Goal: Information Seeking & Learning: Understand process/instructions

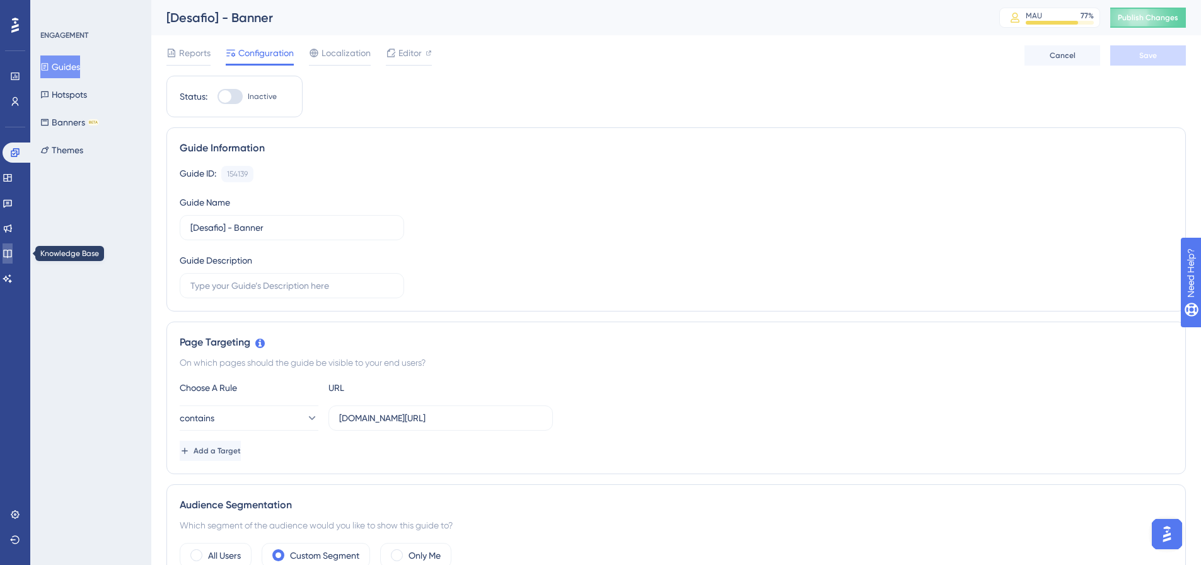
click at [13, 253] on icon at bounding box center [8, 253] width 10 height 10
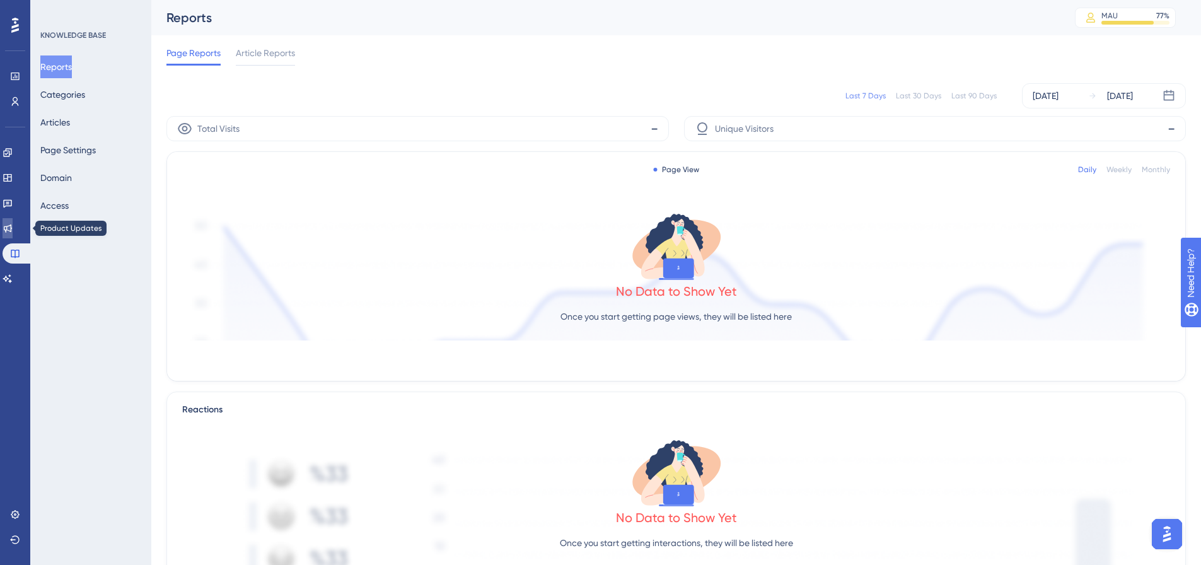
click at [13, 221] on link at bounding box center [8, 228] width 10 height 20
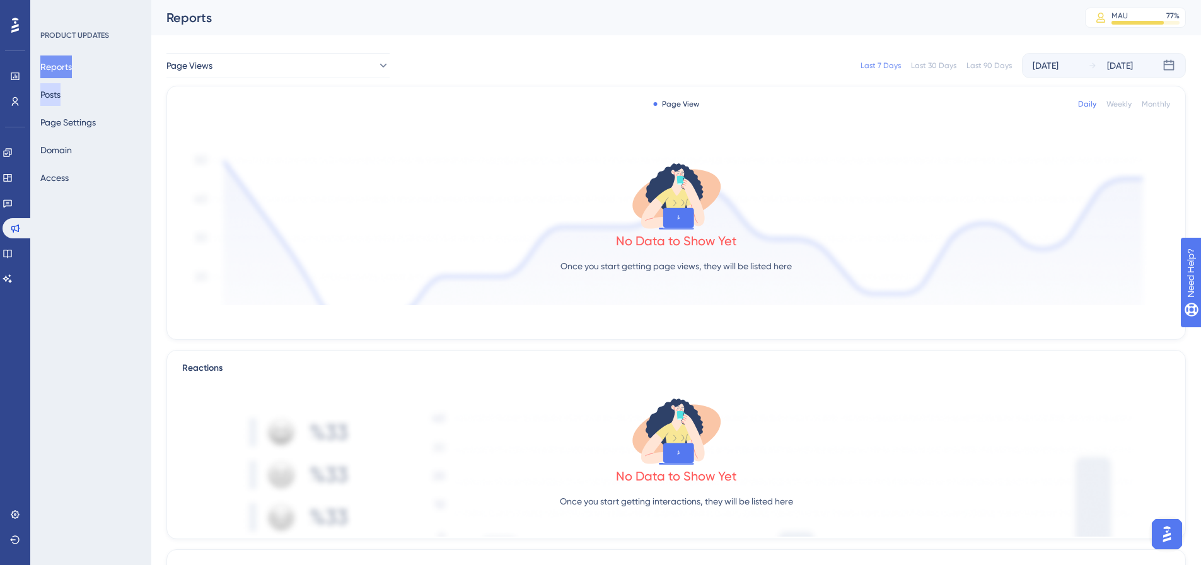
click at [61, 93] on button "Posts" at bounding box center [50, 94] width 20 height 23
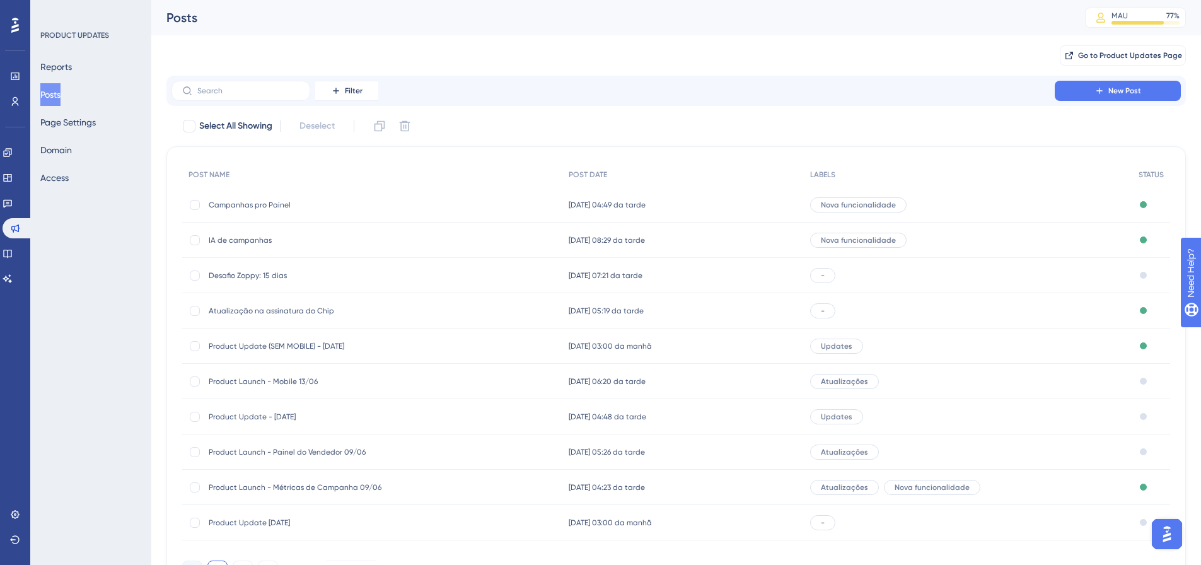
click at [243, 274] on span "Desafio Zoppy: 15 dias" at bounding box center [310, 275] width 202 height 10
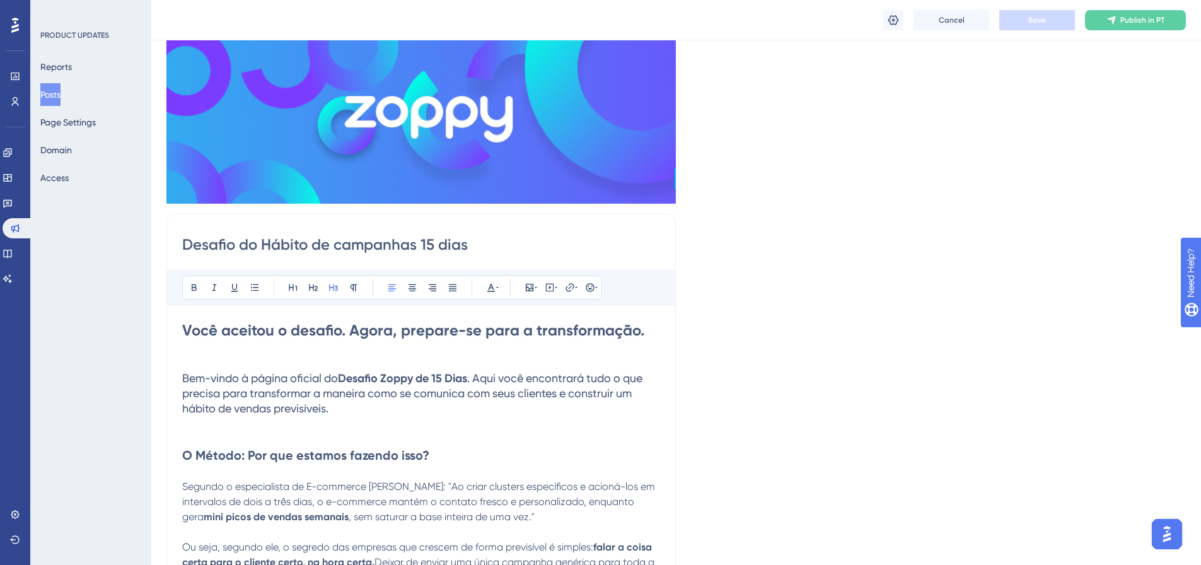
scroll to position [81, 0]
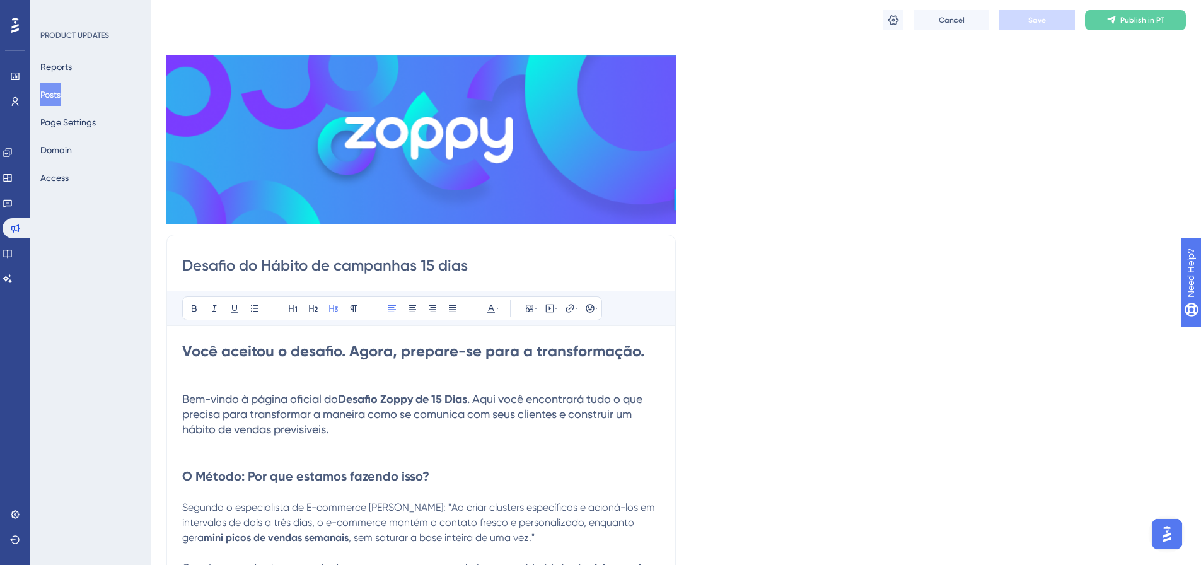
click at [204, 414] on span ". Aqui você encontrará tudo o que precisa para transformar a maneira como se co…" at bounding box center [413, 413] width 463 height 43
click at [187, 352] on strong "Você aceitou o desafio. Agora, prepare-se para a transformação." at bounding box center [413, 351] width 462 height 18
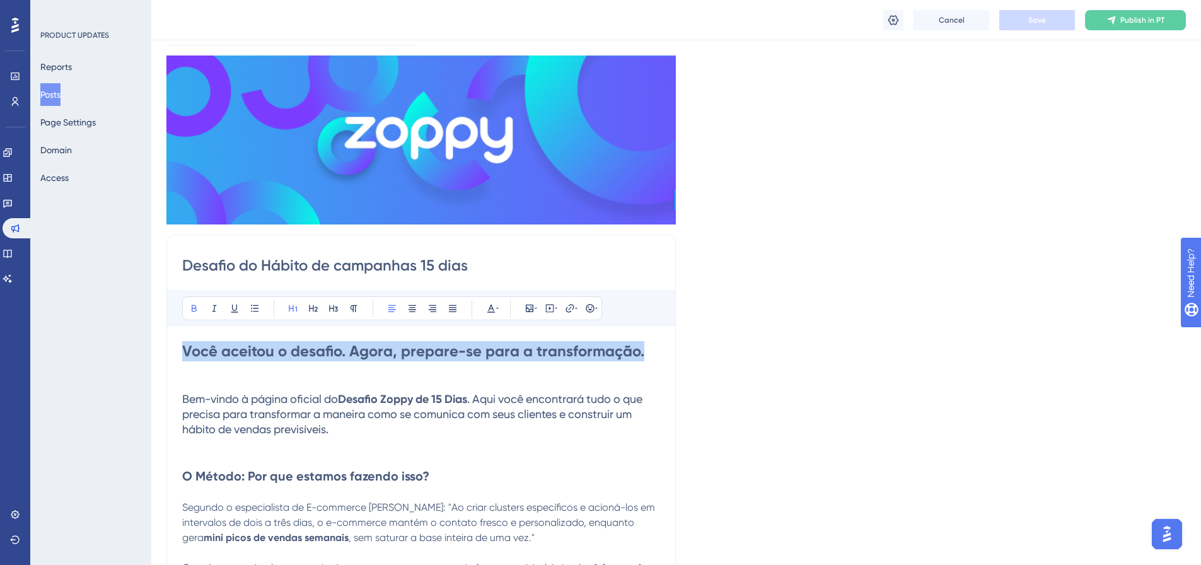
drag, startPoint x: 185, startPoint y: 352, endPoint x: 446, endPoint y: 294, distance: 267.3
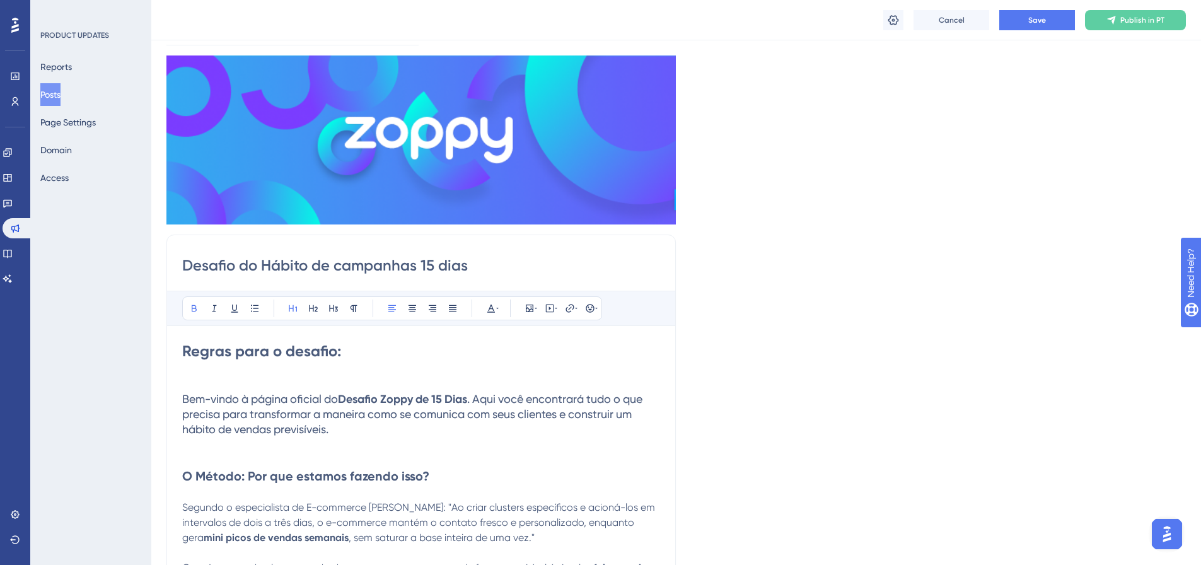
drag, startPoint x: 425, startPoint y: 270, endPoint x: 432, endPoint y: 270, distance: 6.9
click at [432, 270] on input "Desafio do Hábito de campanhas 15 dias" at bounding box center [421, 265] width 478 height 20
drag, startPoint x: 432, startPoint y: 268, endPoint x: 421, endPoint y: 267, distance: 10.8
click at [421, 267] on input "Desafio do Hábito de campanhas 15 dias" at bounding box center [421, 265] width 478 height 20
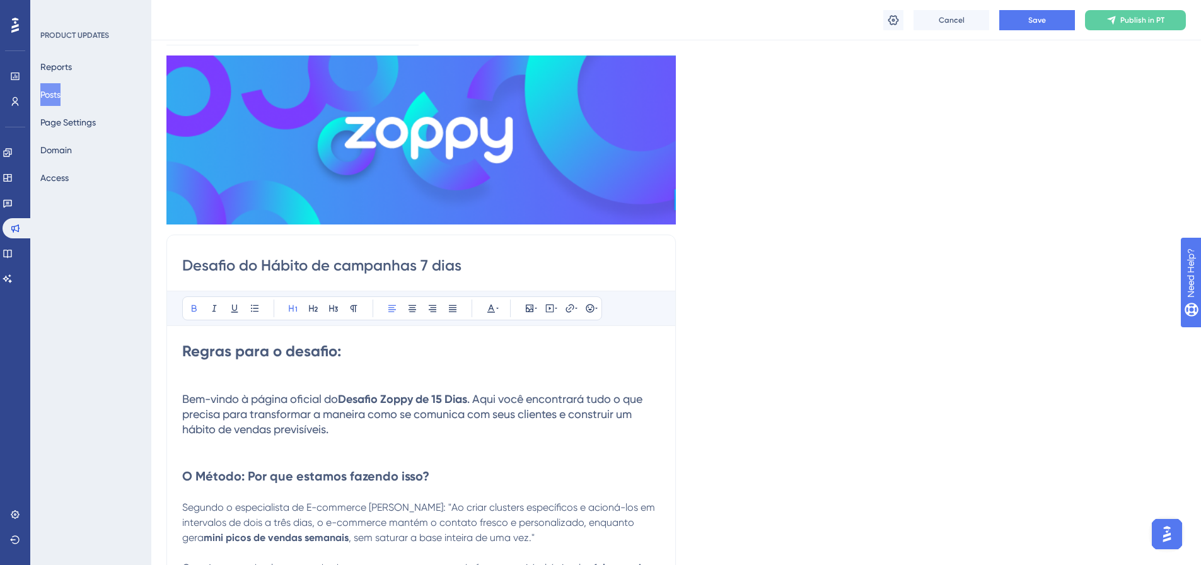
type input "Desafio do Hábito de campanhas 7 dias"
drag, startPoint x: 439, startPoint y: 398, endPoint x: 448, endPoint y: 400, distance: 9.8
click at [448, 400] on strong "Desafio Zoppy de 15 Dias" at bounding box center [402, 399] width 129 height 14
click at [454, 430] on h3 "Bem-vindo à página oficial do Desafio Zoppy de 7 Dias . Aqui você encontrará tu…" at bounding box center [421, 413] width 478 height 45
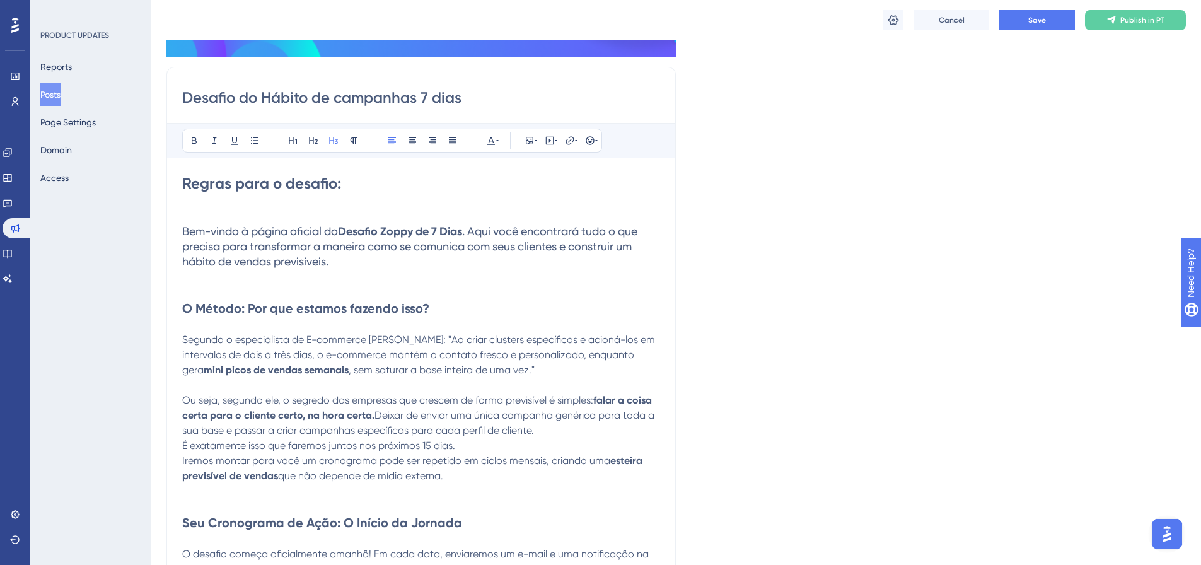
scroll to position [270, 0]
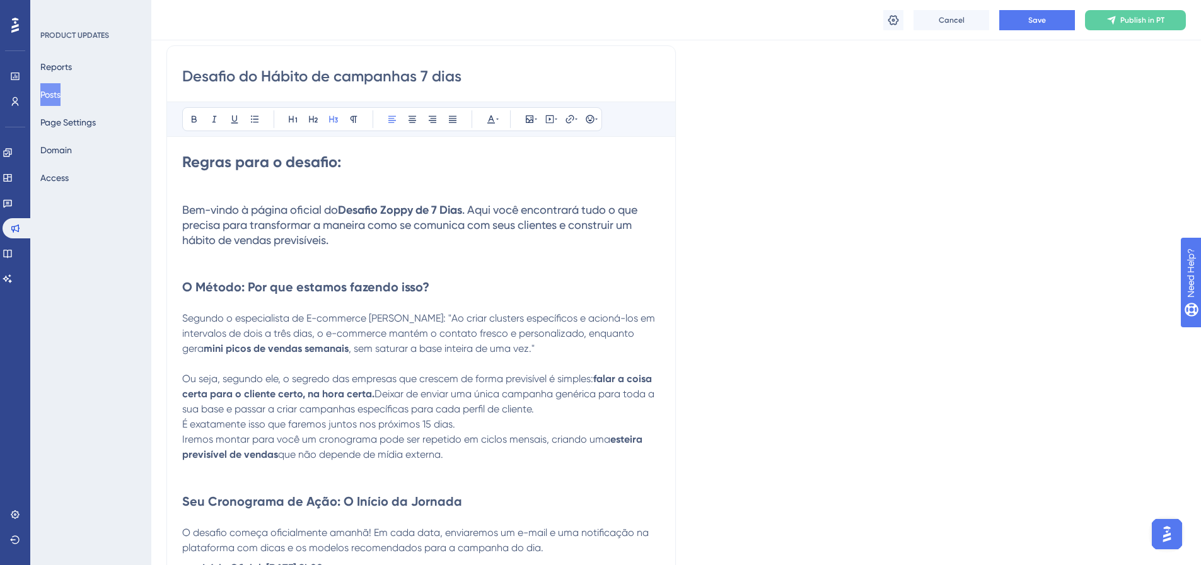
click at [381, 298] on p at bounding box center [421, 303] width 478 height 15
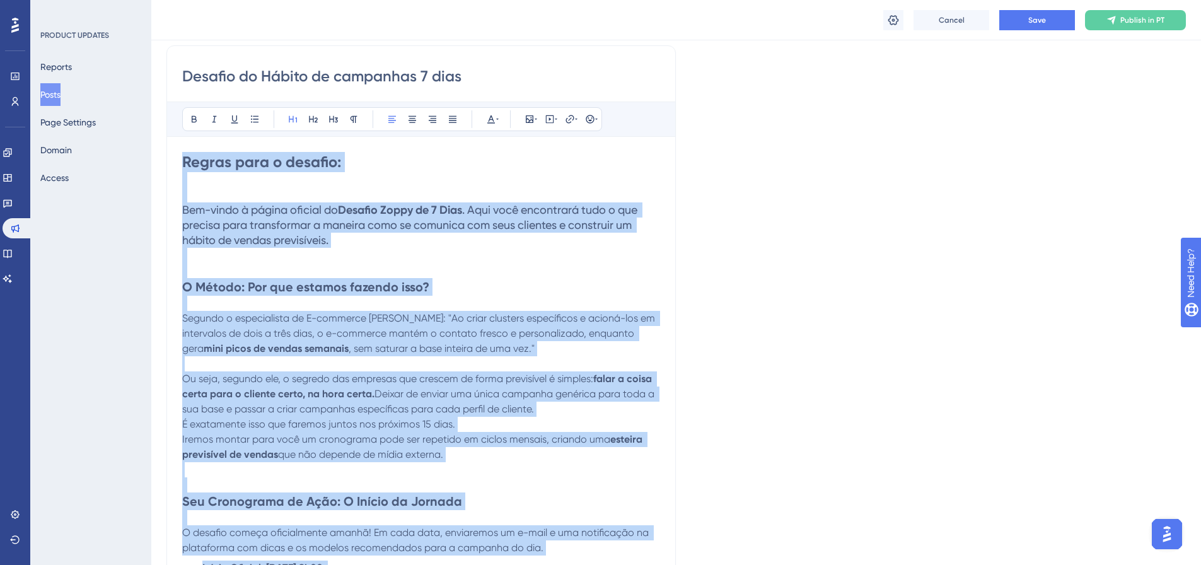
copy div "Loremi dolo s ametcon: Adi-elits d eiusmo tempori ut Laboree Dolor ma 6 Aliq . …"
click at [415, 202] on p at bounding box center [421, 194] width 478 height 15
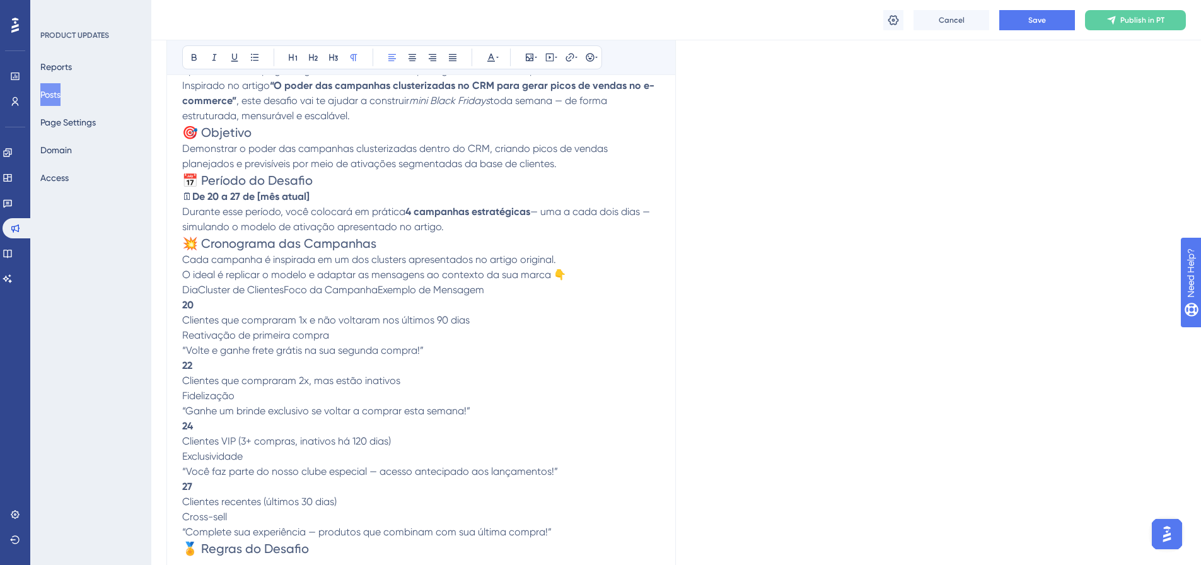
scroll to position [393, 0]
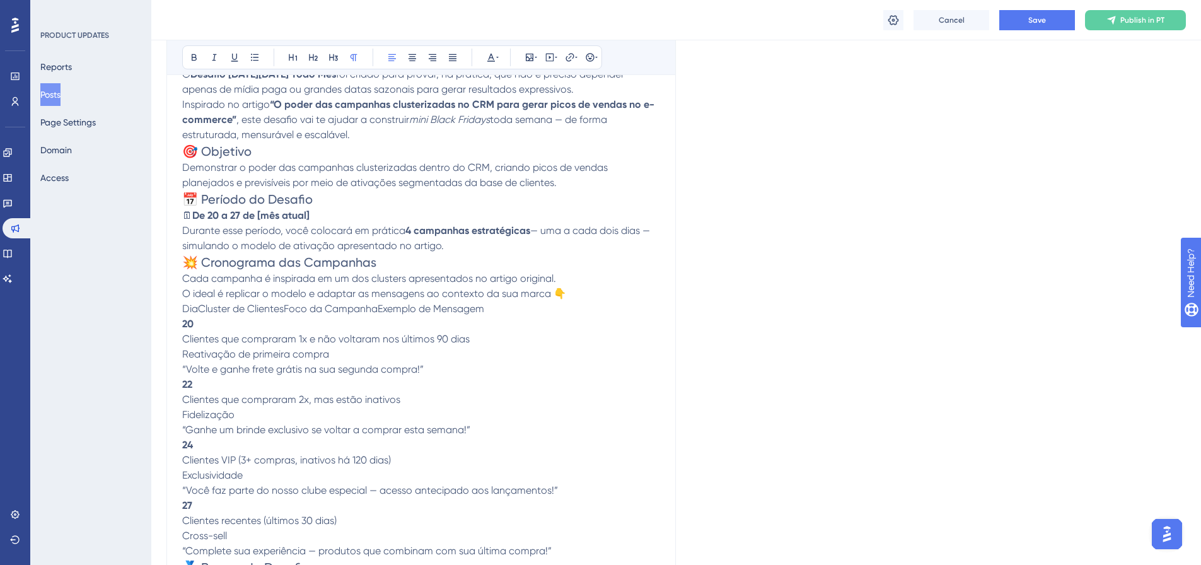
click at [476, 313] on span "DiaCluster de ClientesFoco da CampanhaExemplo de Mensagem" at bounding box center [333, 309] width 302 height 12
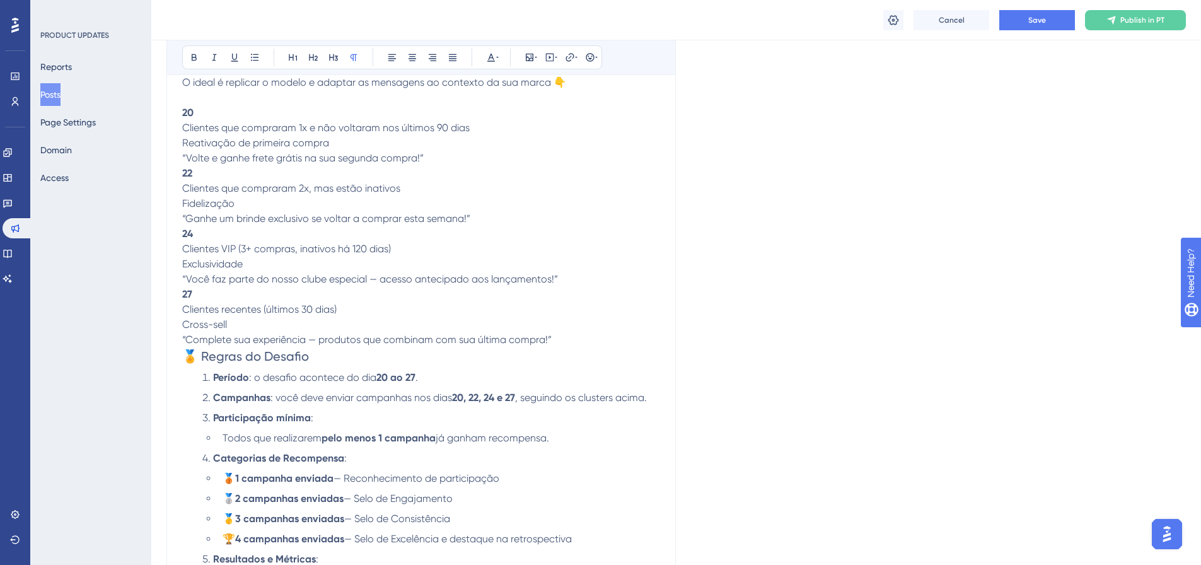
scroll to position [582, 0]
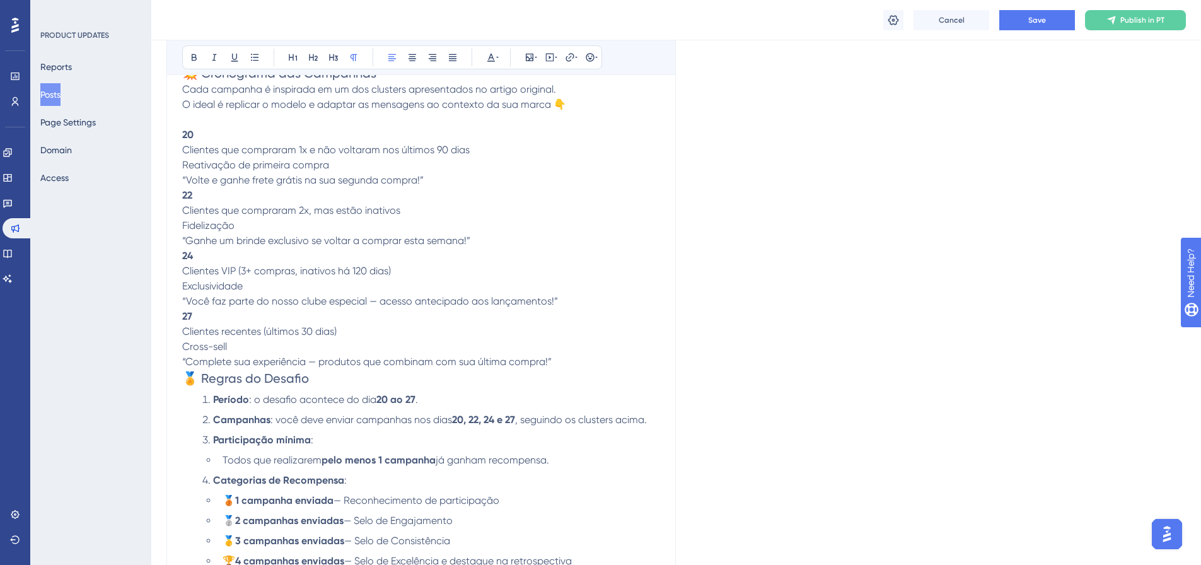
click at [565, 361] on p "“Complete sua experiência — produtos que combinam com sua última compra!”" at bounding box center [421, 361] width 478 height 15
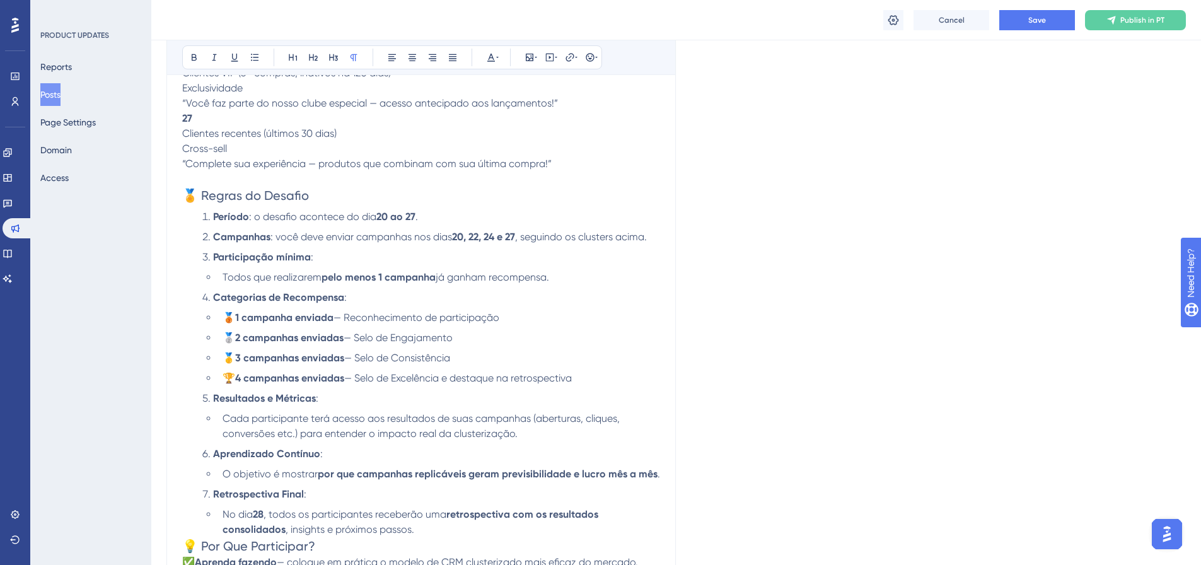
scroll to position [960, 0]
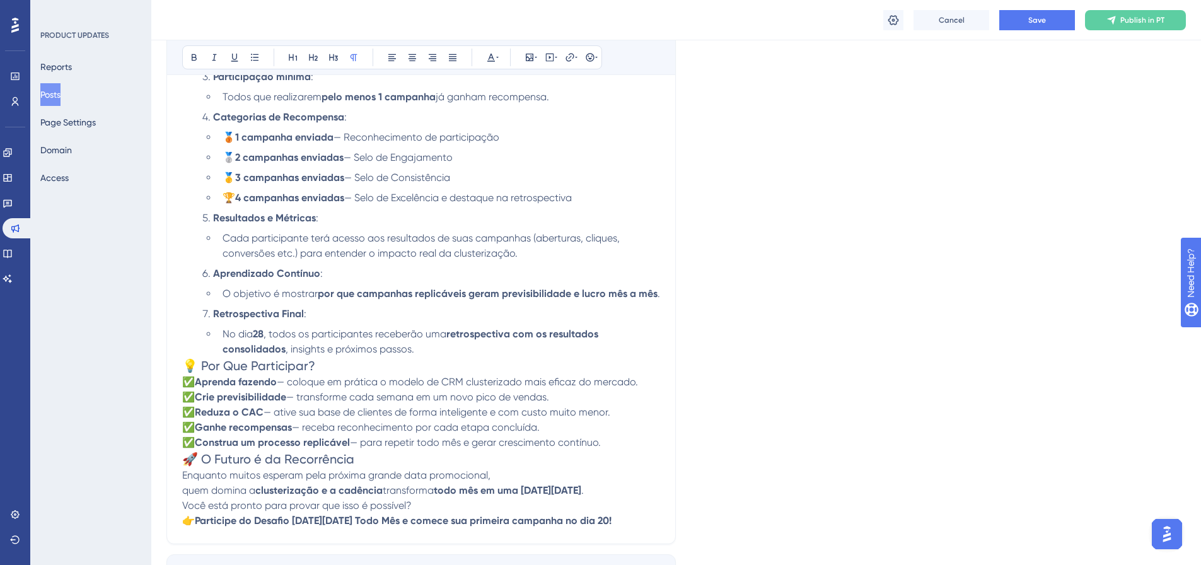
click at [608, 442] on p "✅ Aprenda fazendo — coloque em prática o modelo de CRM clusterizado mais eficaz…" at bounding box center [421, 412] width 478 height 76
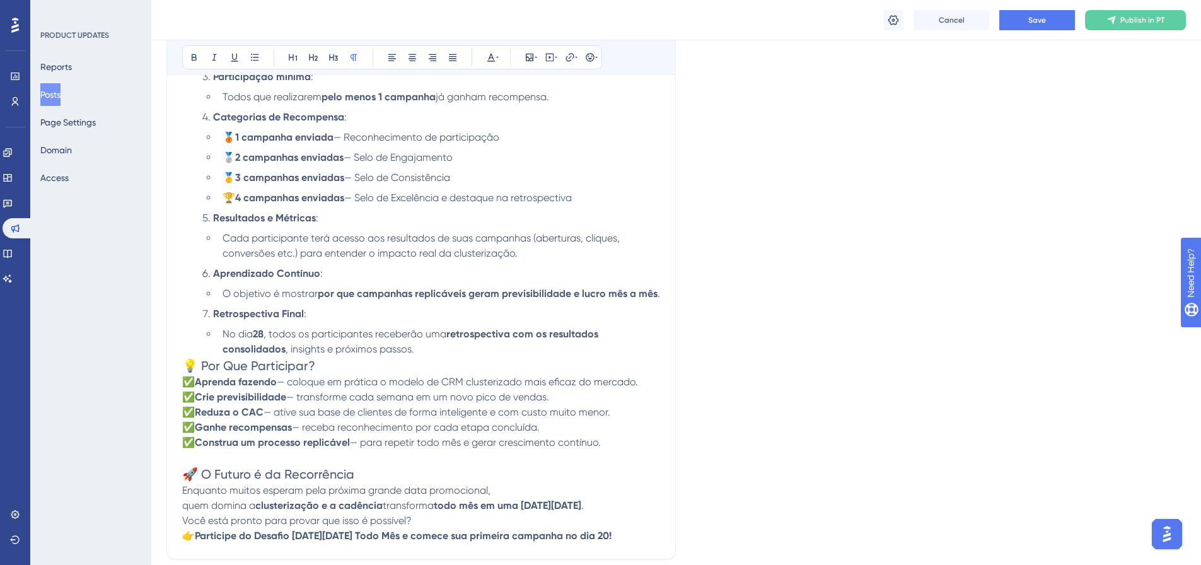
click at [420, 350] on li "No dia 28 , todos os participantes receberão uma retrospectiva com os resultado…" at bounding box center [438, 341] width 442 height 30
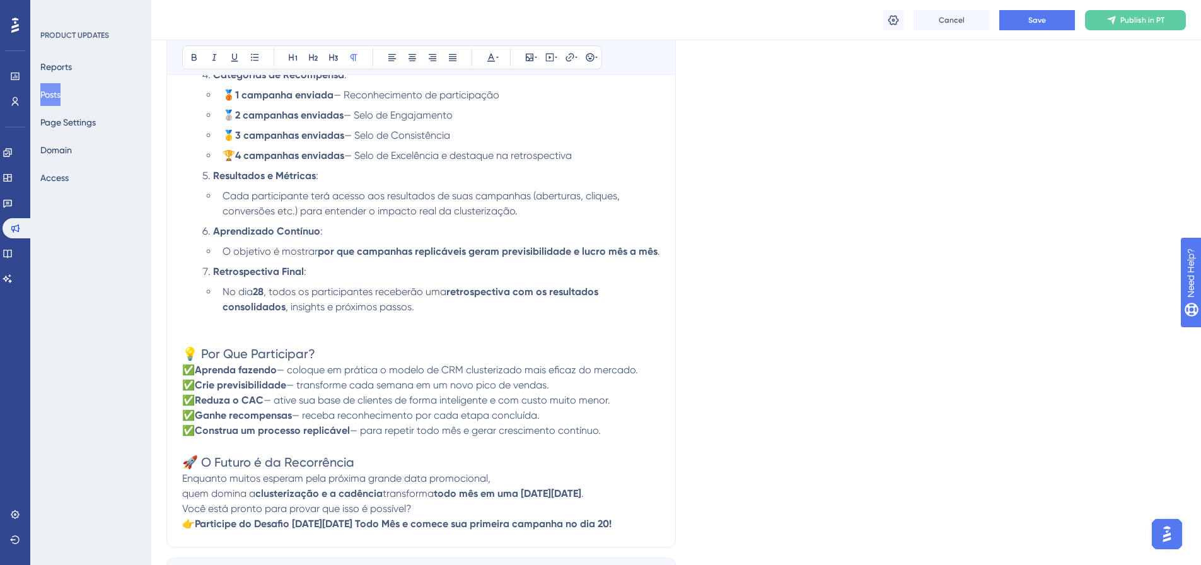
scroll to position [1023, 0]
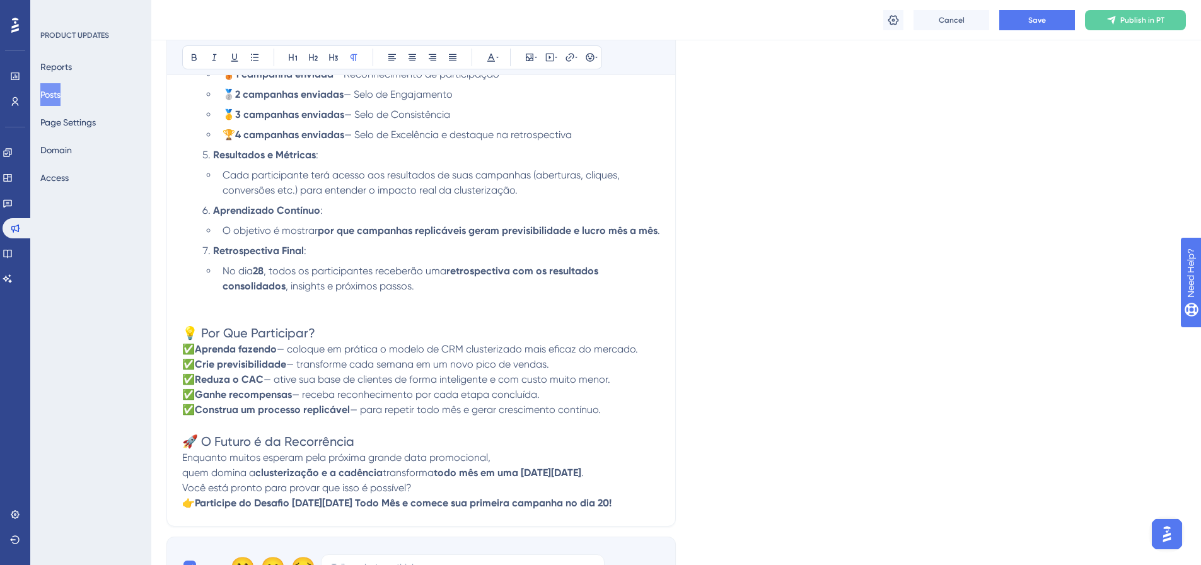
click at [431, 419] on p at bounding box center [421, 424] width 478 height 15
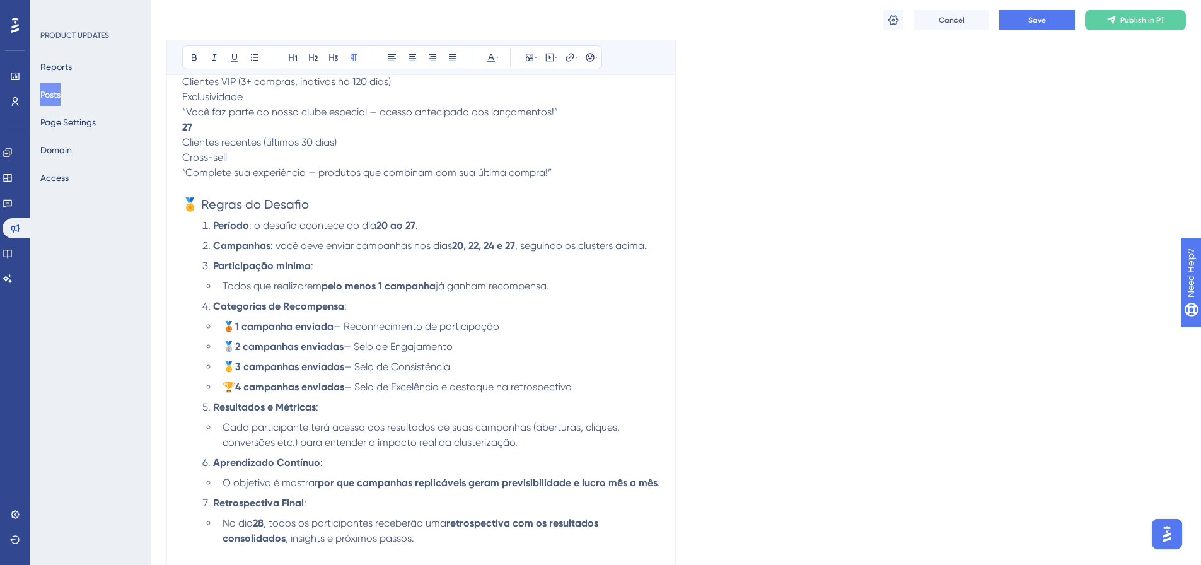
scroll to position [708, 0]
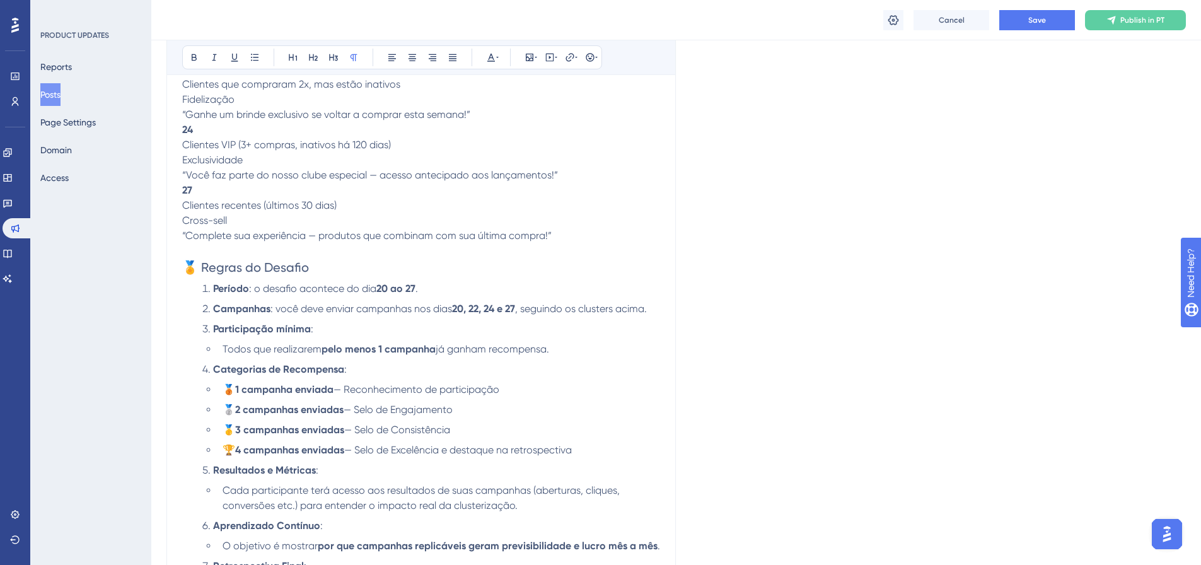
click at [282, 253] on p at bounding box center [421, 250] width 478 height 15
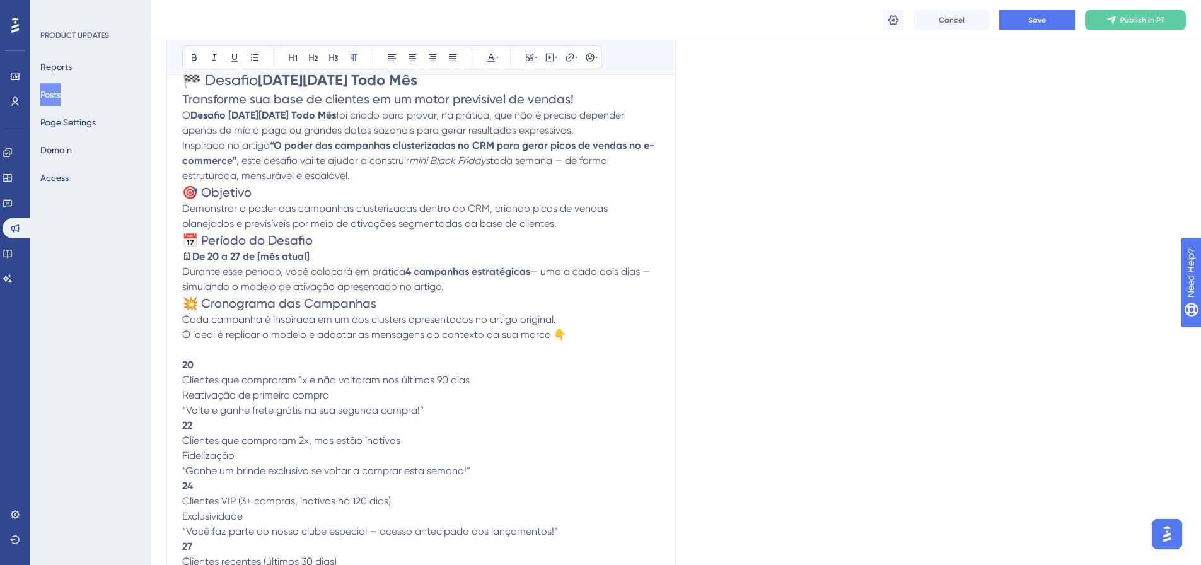
scroll to position [330, 0]
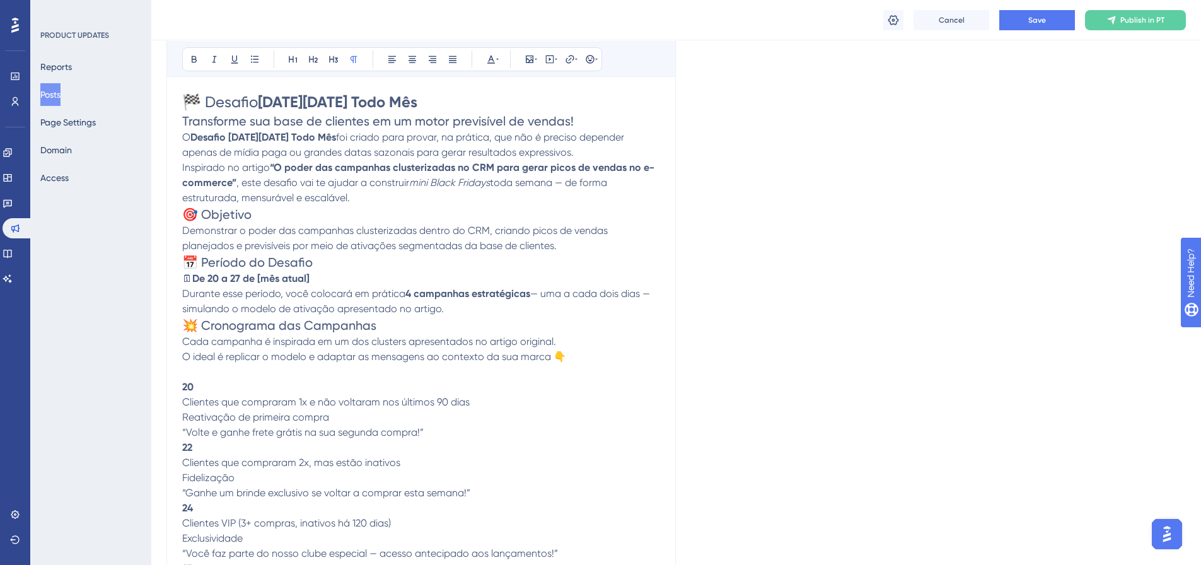
click at [184, 325] on span "💥 Cronograma das Campanhas" at bounding box center [279, 325] width 194 height 15
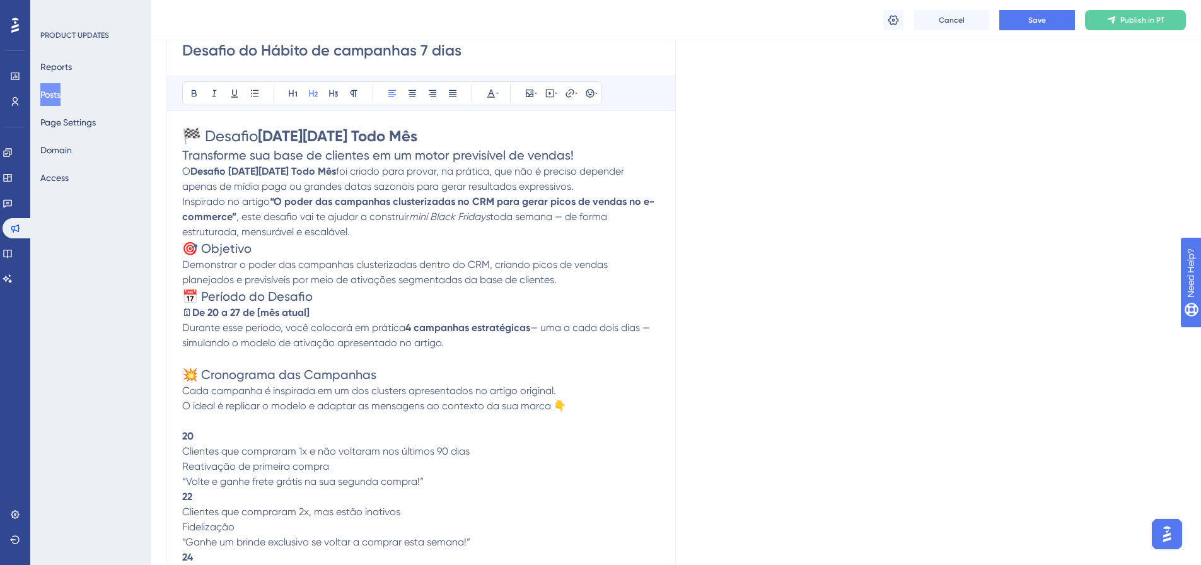
scroll to position [267, 0]
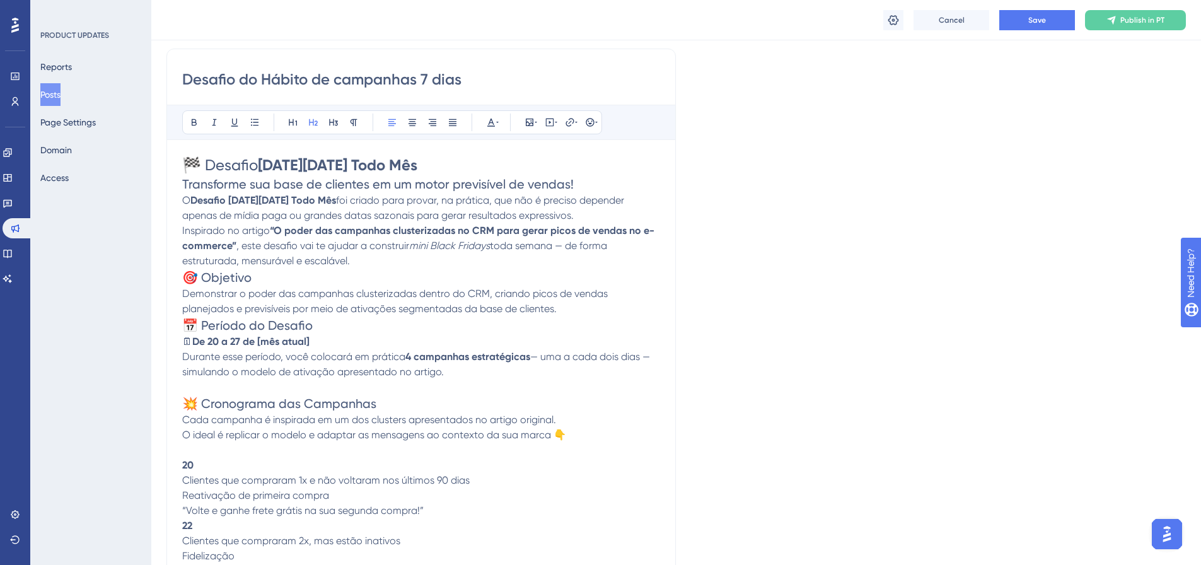
click at [183, 325] on span "📅 Período do Desafio" at bounding box center [247, 325] width 130 height 15
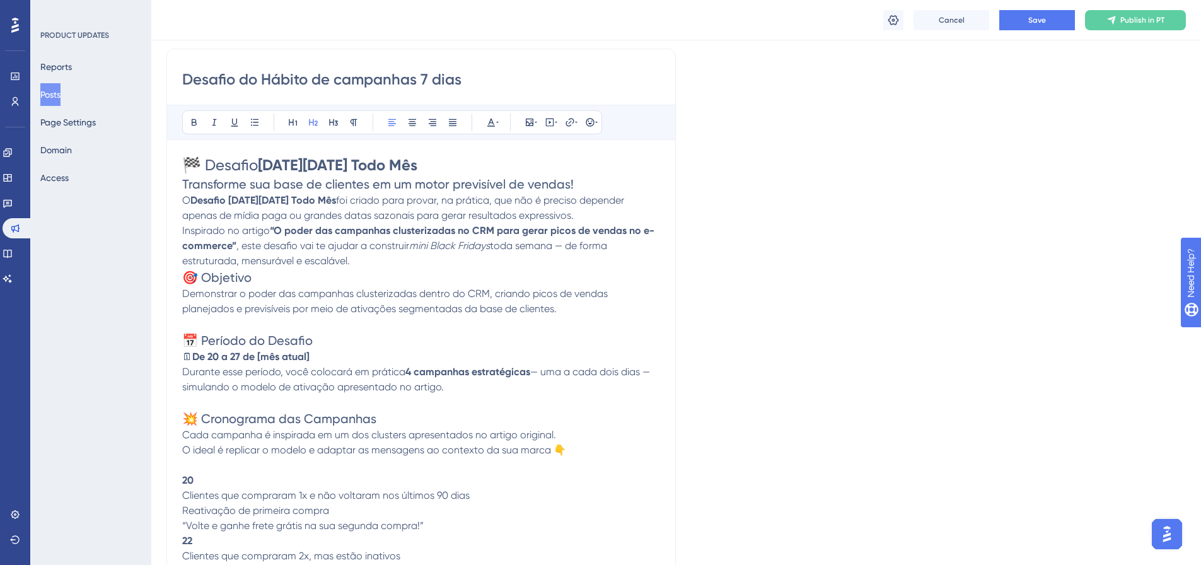
click at [185, 275] on span "🎯 Objetivo" at bounding box center [216, 277] width 69 height 15
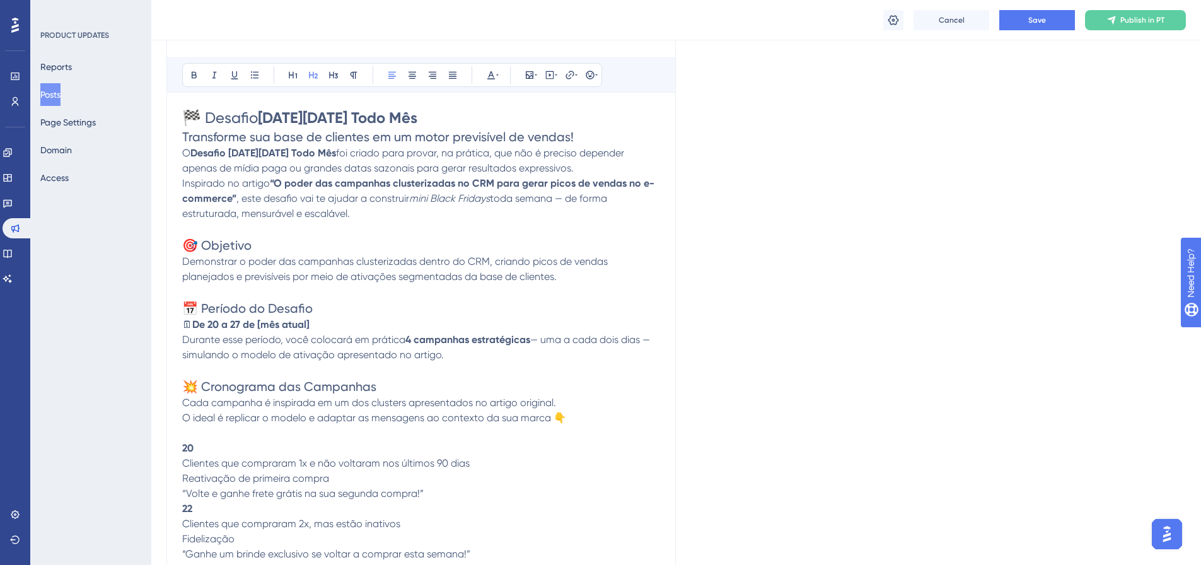
scroll to position [393, 0]
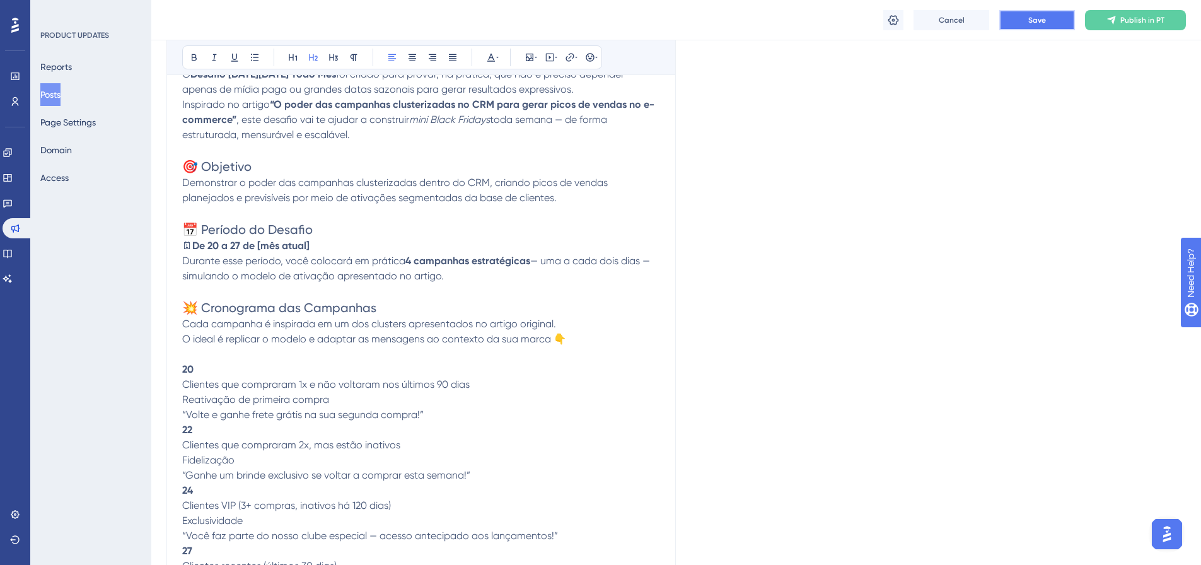
click at [1050, 21] on button "Save" at bounding box center [1037, 20] width 76 height 20
